Goal: Task Accomplishment & Management: Manage account settings

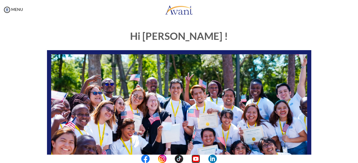
click at [195, 161] on img at bounding box center [195, 159] width 8 height 8
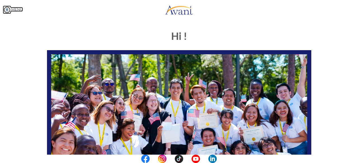
click at [4, 10] on img at bounding box center [7, 10] width 8 height 8
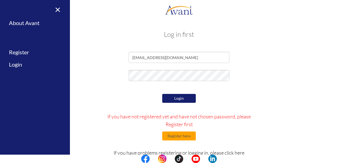
click at [180, 100] on button "Login" at bounding box center [179, 98] width 34 height 9
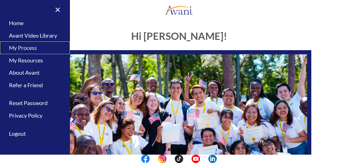
click at [34, 51] on link "My Process" at bounding box center [35, 48] width 70 height 13
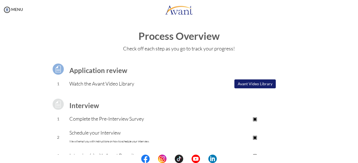
click at [249, 53] on div "Process Overview Check off each step as you go to track your progress! Applicat…" at bounding box center [179, 150] width 346 height 238
click at [244, 86] on button "Avant Video Library" at bounding box center [254, 84] width 41 height 9
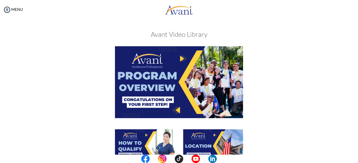
click at [214, 68] on img at bounding box center [179, 82] width 128 height 72
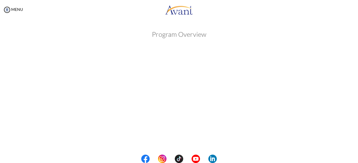
click at [223, 29] on div "Program Overview Back to Avant Video Library" at bounding box center [178, 157] width 327 height 264
click at [6, 9] on body "Maintenance break. Please come back in 2 hours. MENU My Status What is the next…" at bounding box center [179, 81] width 358 height 163
click at [11, 10] on img at bounding box center [7, 10] width 8 height 8
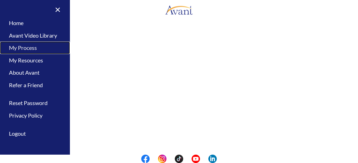
click at [36, 52] on link "My Process" at bounding box center [35, 48] width 70 height 13
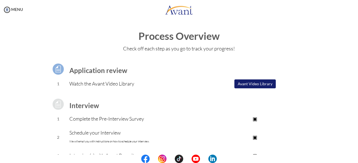
click at [269, 58] on td at bounding box center [255, 59] width 112 height 6
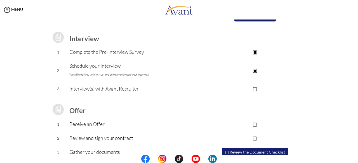
scroll to position [78, 0]
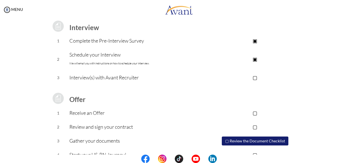
click at [115, 62] on font "We will email you with instructions on how to schedule your interview." at bounding box center [109, 64] width 80 height 4
click at [254, 78] on p "▢" at bounding box center [255, 78] width 112 height 8
click at [165, 79] on p "Interview(s) with Avant Recruiter" at bounding box center [133, 78] width 129 height 8
click at [254, 77] on p "▣" at bounding box center [255, 78] width 112 height 8
click at [81, 75] on p "Interview(s) with Avant Recruiter" at bounding box center [133, 78] width 129 height 8
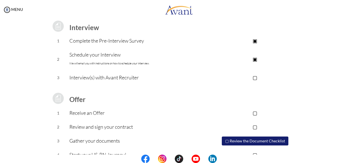
click at [88, 67] on p "Schedule your Interview We will email you with instructions on how to schedule …" at bounding box center [133, 59] width 129 height 17
click at [252, 140] on button "▢ Review the Document Checklist" at bounding box center [255, 141] width 66 height 9
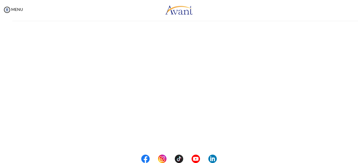
scroll to position [91, 0]
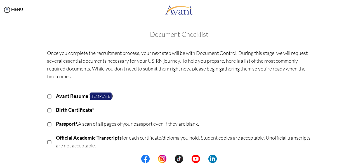
click at [243, 95] on p "Avant Resume ( Template )" at bounding box center [183, 96] width 255 height 8
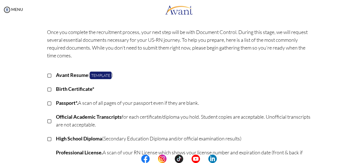
scroll to position [0, 0]
